Goal: Communication & Community: Answer question/provide support

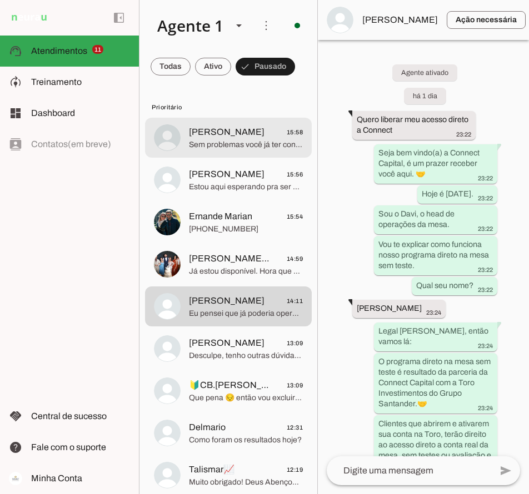
click at [237, 131] on span "[PERSON_NAME]" at bounding box center [227, 132] width 76 height 13
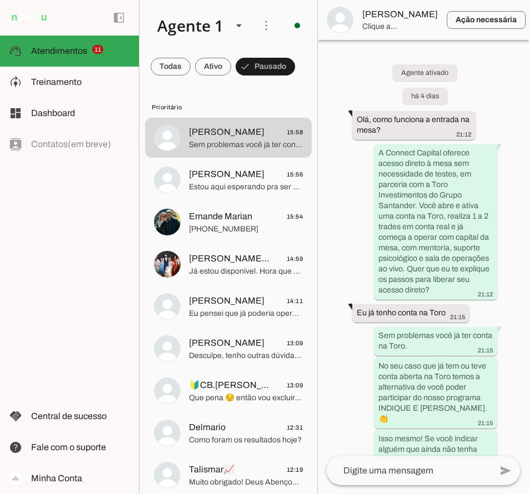
scroll to position [3977, 0]
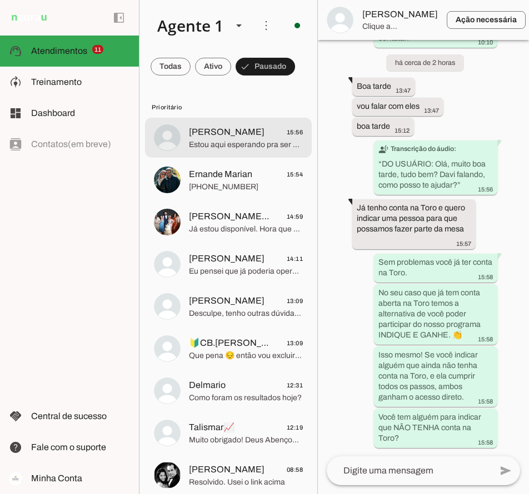
click at [227, 137] on span "[PERSON_NAME]" at bounding box center [227, 132] width 76 height 13
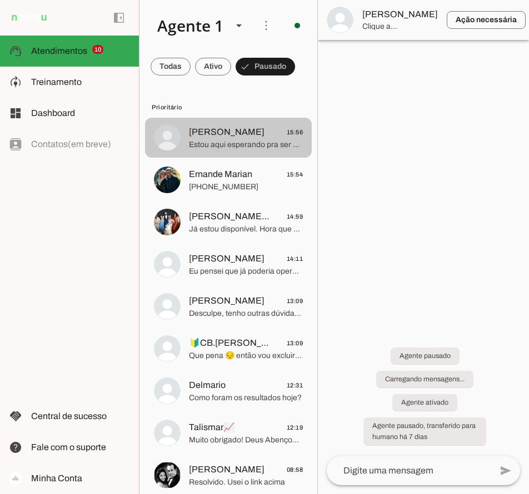
click at [225, 177] on span "Ernande Marian" at bounding box center [220, 174] width 63 height 13
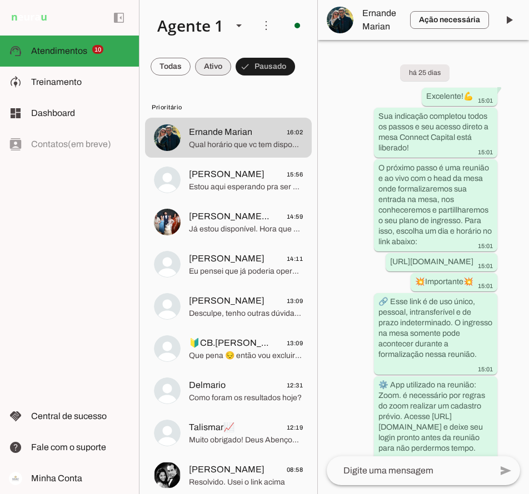
click at [203, 66] on span at bounding box center [213, 66] width 36 height 27
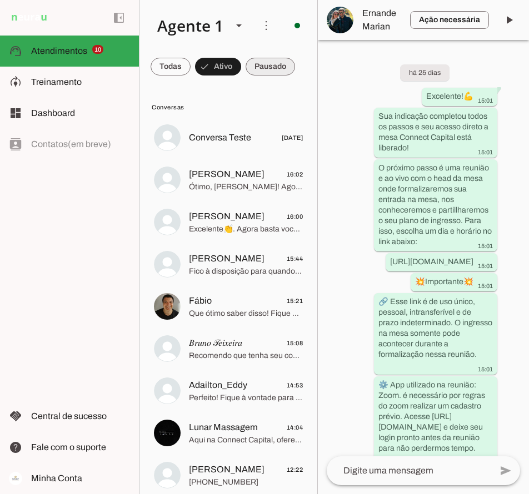
click at [264, 68] on span at bounding box center [269, 66] width 49 height 27
